Goal: Information Seeking & Learning: Learn about a topic

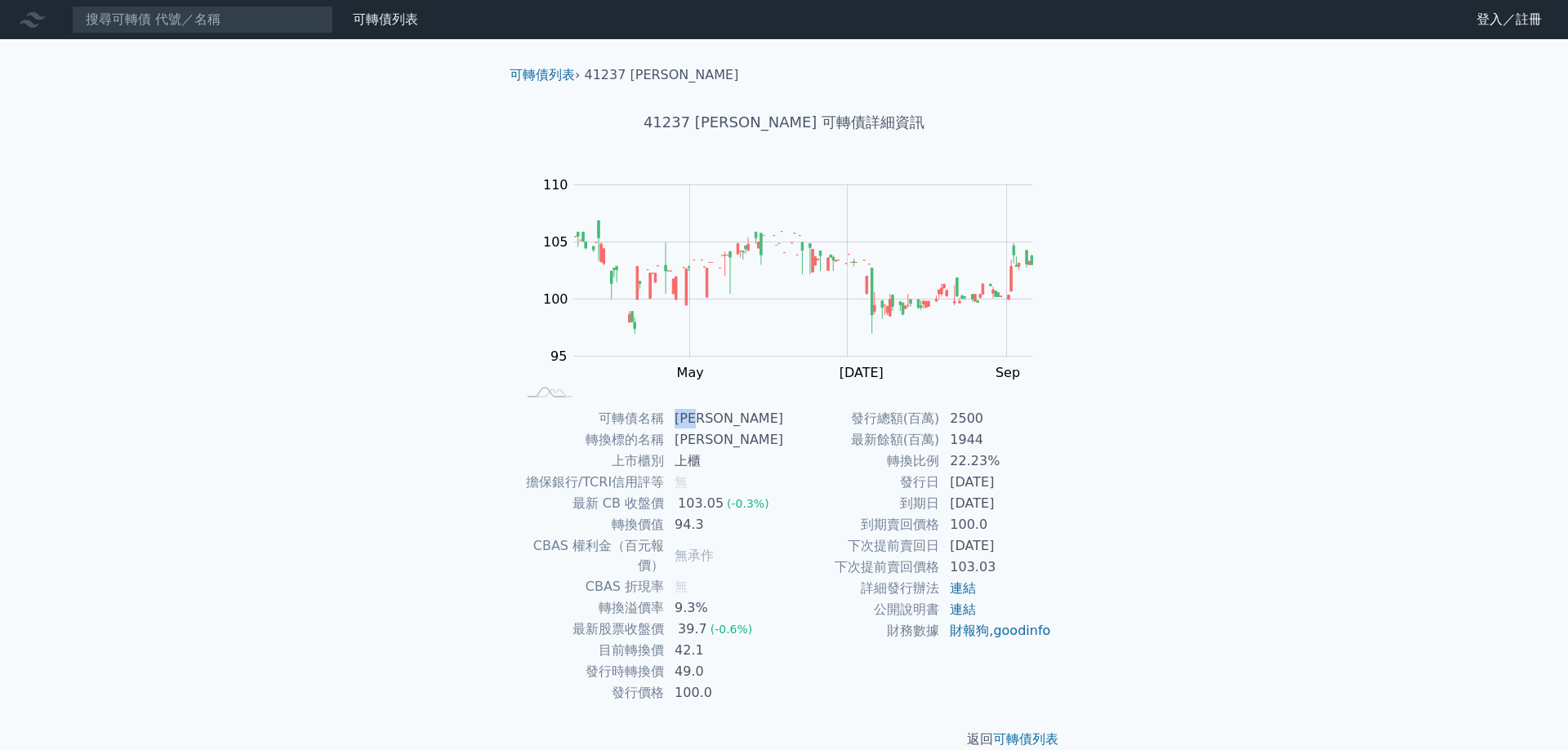
drag, startPoint x: 725, startPoint y: 418, endPoint x: 682, endPoint y: 418, distance: 43.0
click at [682, 418] on td "[PERSON_NAME]" at bounding box center [725, 418] width 119 height 21
copy td "[PERSON_NAME]"
drag, startPoint x: 727, startPoint y: 120, endPoint x: 683, endPoint y: 119, distance: 44.0
click at [683, 119] on h1 "41237 [PERSON_NAME] 可轉債詳細資訊" at bounding box center [784, 122] width 575 height 23
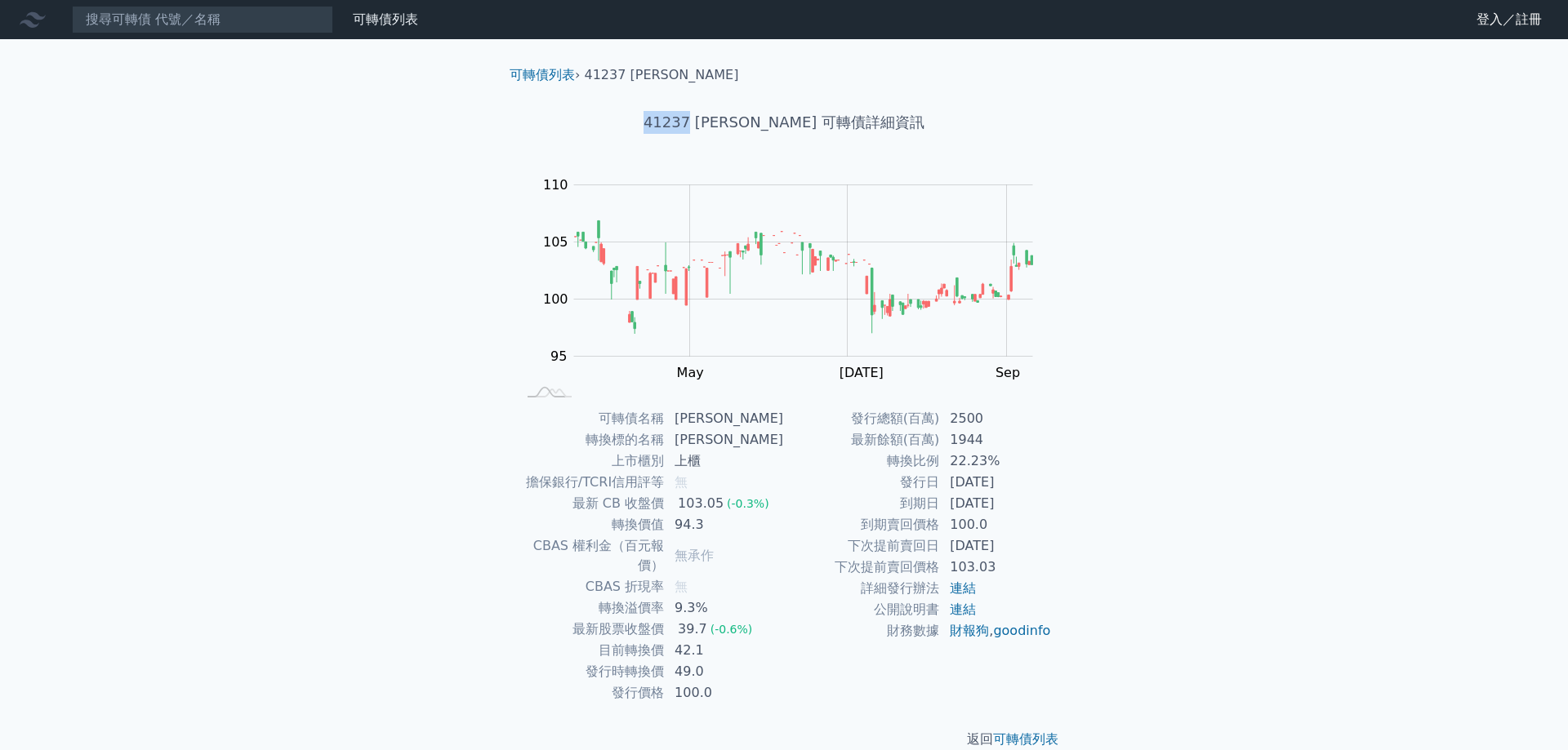
copy h1 "41237"
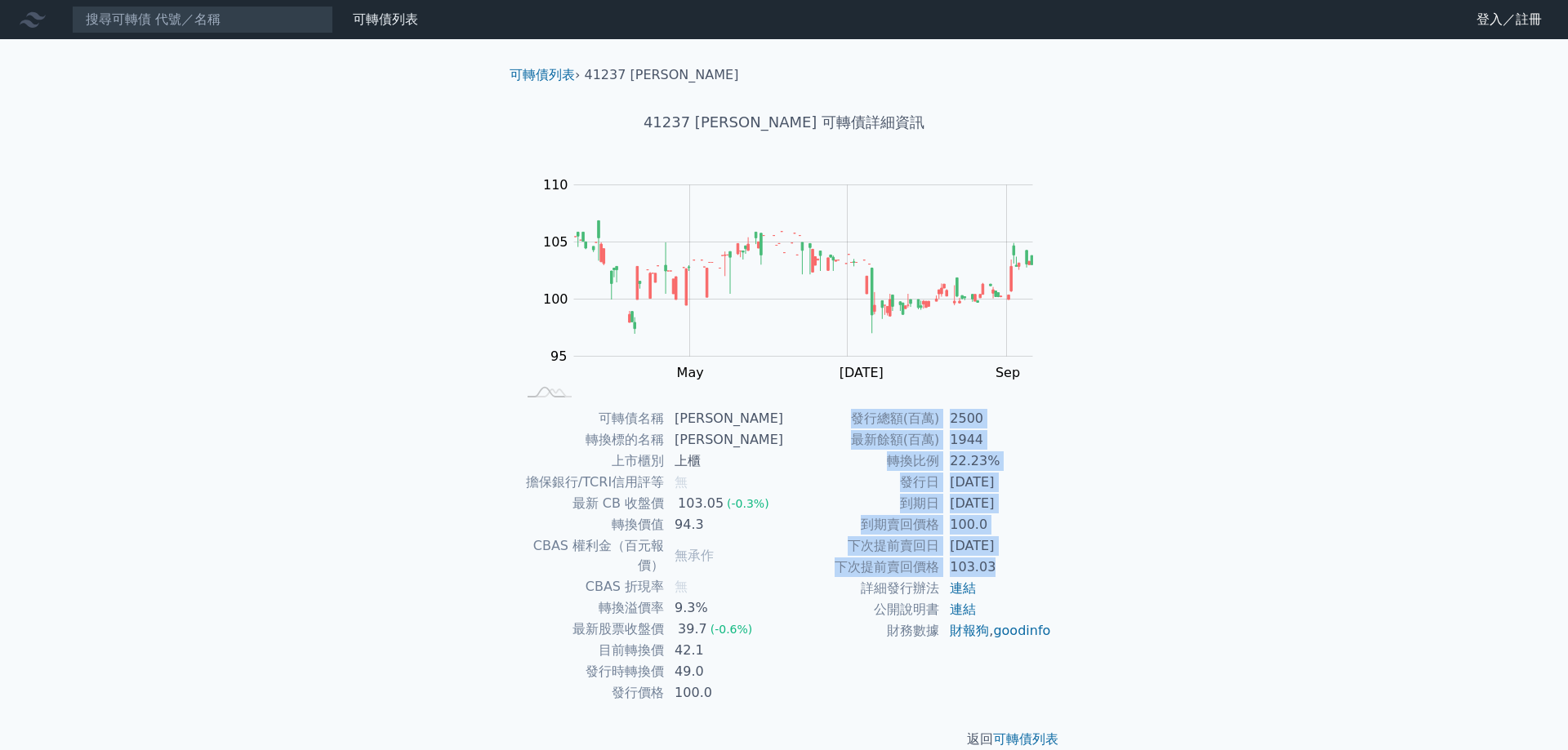
drag, startPoint x: 998, startPoint y: 566, endPoint x: 856, endPoint y: 422, distance: 202.2
click at [856, 422] on tbody "發行總額(百萬) 2500 最新餘額(百萬) 1944 轉換比例 22.23% 發行日 [DATE] 到期日 [DATE] 到期賣回價格 100.0 下次提前…" at bounding box center [918, 524] width 268 height 233
copy tbody "發行總額(百萬) 2500 最新餘額(百萬) 1944 轉換比例 22.23% 發行日 [DATE] 到期日 [DATE] 到期賣回價格 100.0 下次提前…"
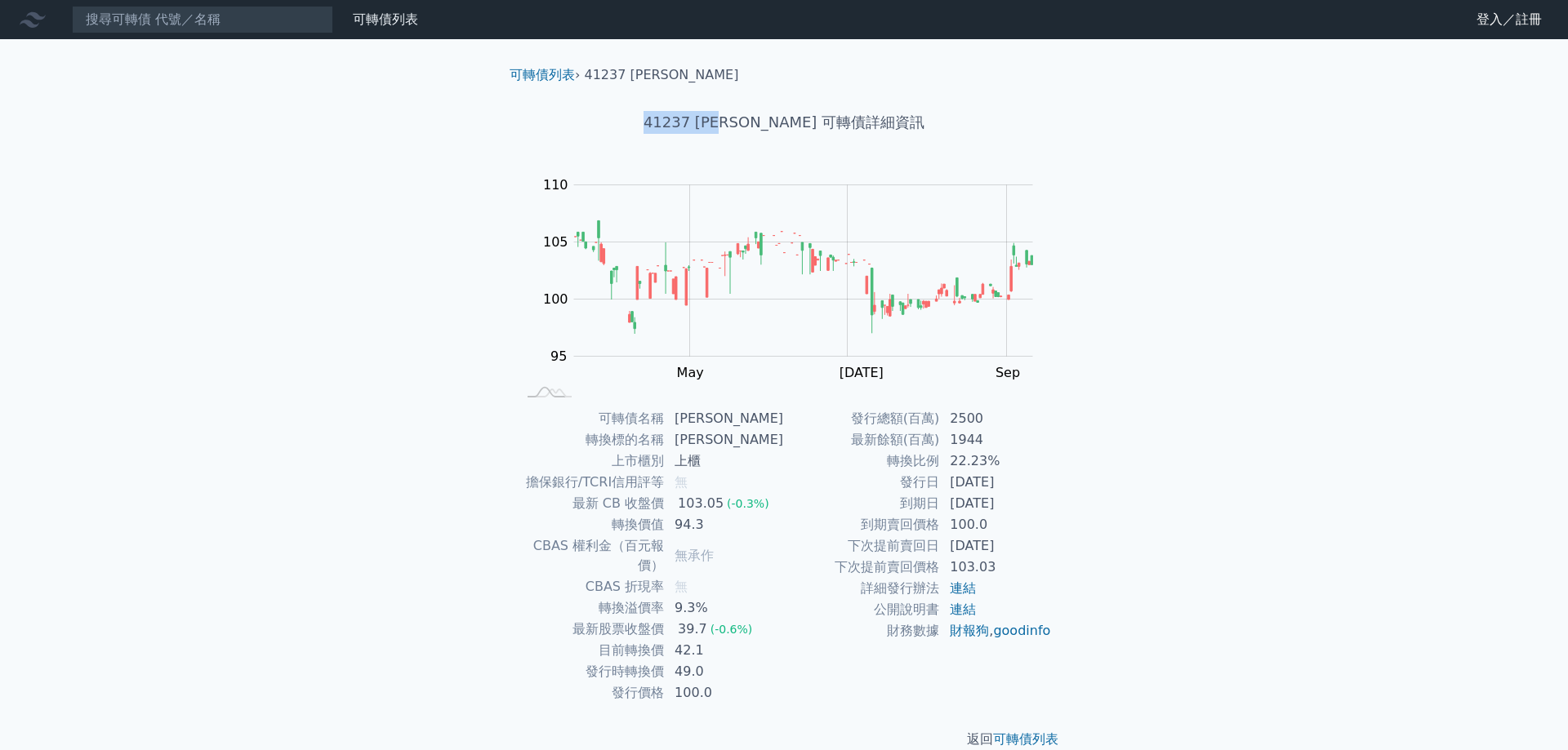
drag, startPoint x: 775, startPoint y: 122, endPoint x: 684, endPoint y: 118, distance: 91.1
click at [684, 118] on h1 "41237 [PERSON_NAME] 可轉債詳細資訊" at bounding box center [784, 122] width 575 height 23
copy h1 "41237 [PERSON_NAME]"
drag, startPoint x: 1027, startPoint y: 559, endPoint x: 1016, endPoint y: 532, distance: 29.2
click at [1016, 532] on tbody "發行總額(百萬) 2500 最新餘額(百萬) 1944 轉換比例 22.23% 發行日 [DATE] 到期日 [DATE] 到期賣回價格 100.0 下次提前…" at bounding box center [918, 524] width 268 height 233
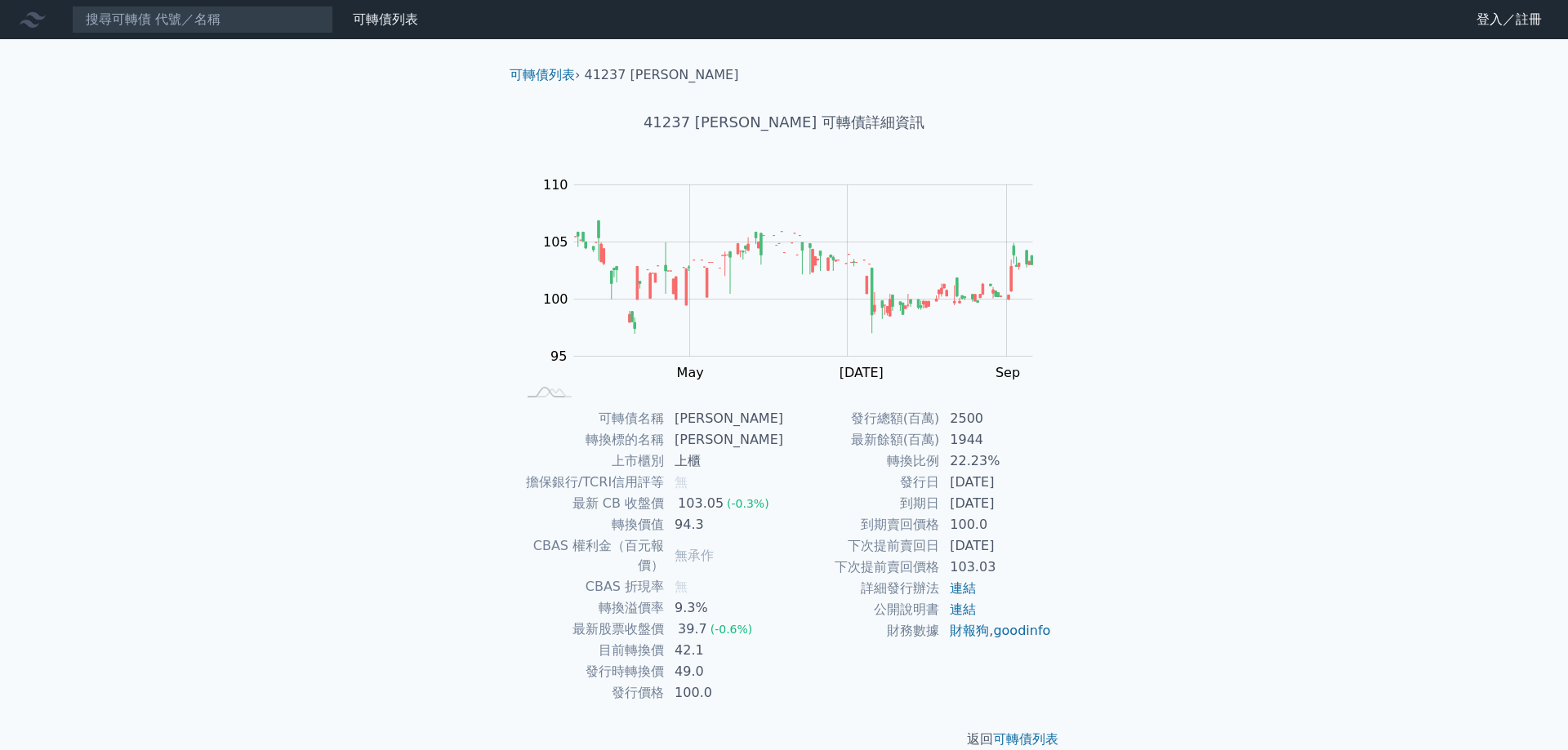
click at [1300, 569] on div "可轉債列表 財務數據 可轉債列表 財務數據 登入／註冊 登入／註冊 可轉債列表 › 41237 [PERSON_NAME] 41237 [PERSON_NAM…" at bounding box center [784, 387] width 1568 height 775
